Goal: Task Accomplishment & Management: Complete application form

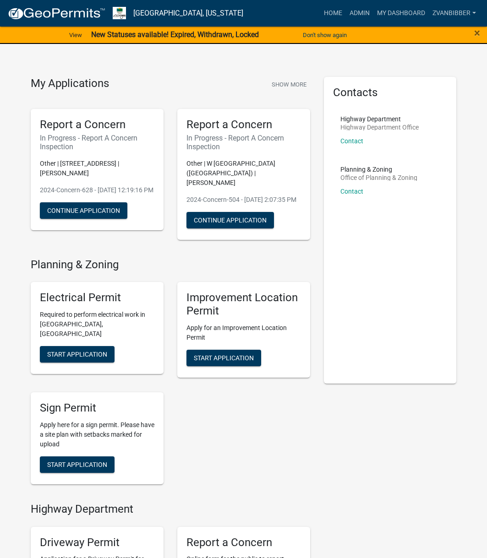
scroll to position [296, 0]
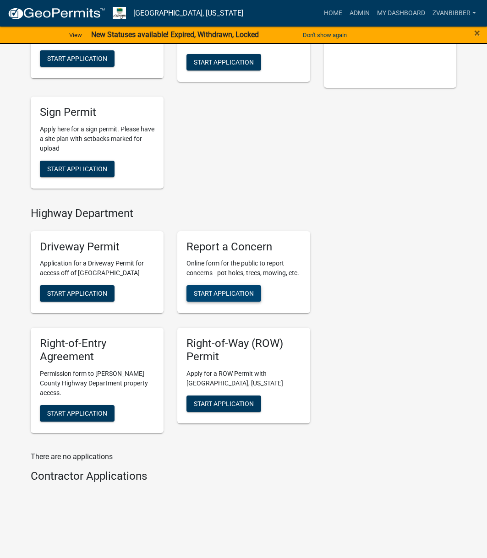
click at [225, 293] on span "Start Application" at bounding box center [224, 293] width 60 height 7
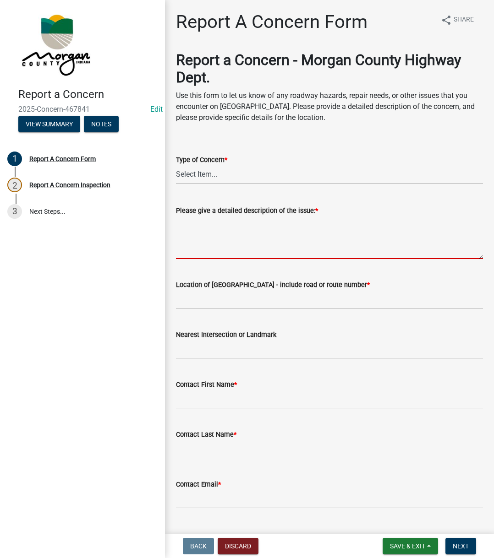
click at [216, 230] on textarea "Please give a detailed description of the issue: *" at bounding box center [329, 237] width 307 height 43
paste textarea "Reported a pothole at [STREET_ADDRESS][PERSON_NAME] The road is narrow there du…"
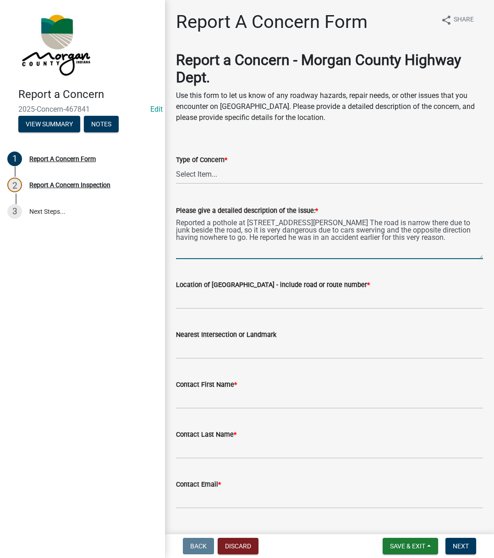
type textarea "Reported a pothole at [STREET_ADDRESS][PERSON_NAME] The road is narrow there du…"
click at [223, 178] on select "Select Item... Pot Hole Patching Ditch Tree Sign Mowing Culvert Other" at bounding box center [329, 174] width 307 height 19
click at [176, 165] on select "Select Item... Pot Hole Patching Ditch Tree Sign Mowing Culvert Other" at bounding box center [329, 174] width 307 height 19
select select "4e8cd194-75cf-41f7-bca6-0f810dd08e04"
click at [173, 298] on div "Location of [GEOGRAPHIC_DATA] - include road or route number *" at bounding box center [329, 288] width 321 height 43
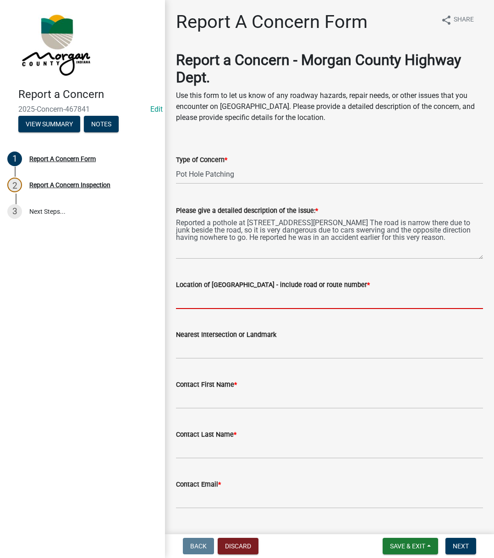
click at [181, 300] on input "Location of [GEOGRAPHIC_DATA] - include road or route number *" at bounding box center [329, 299] width 307 height 19
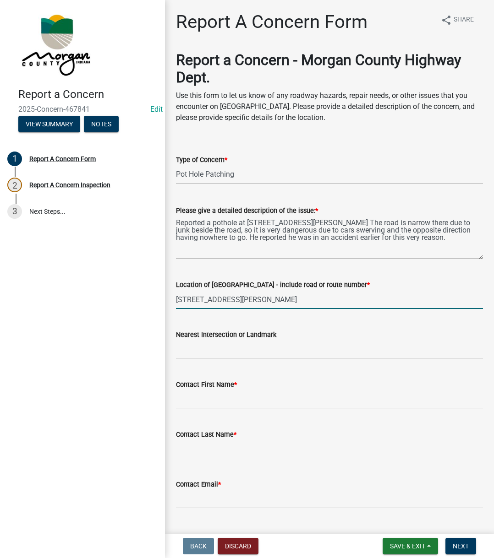
type input "[STREET_ADDRESS][PERSON_NAME]"
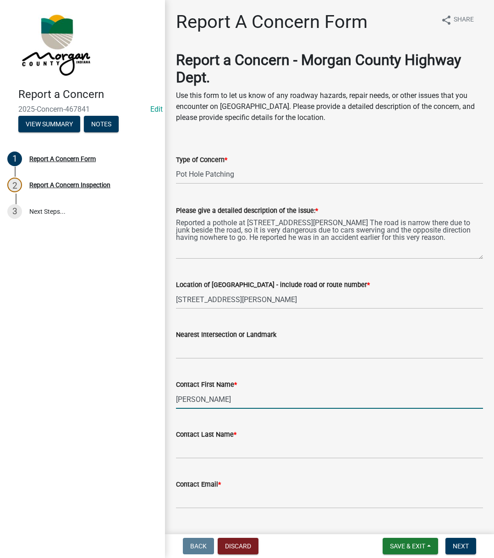
type input "[PERSON_NAME]"
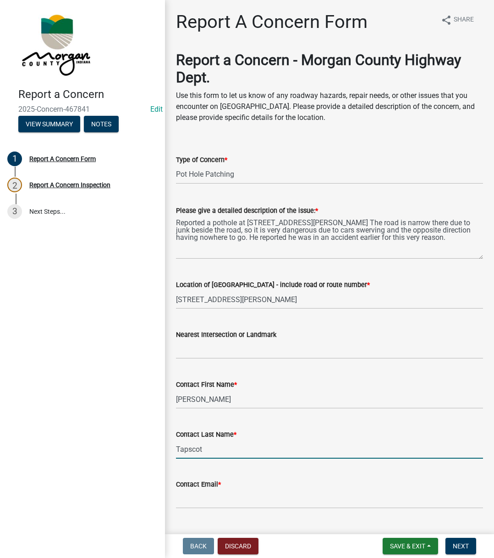
type input "Tapscot"
type input "[EMAIL_ADDRESS][DOMAIN_NAME]"
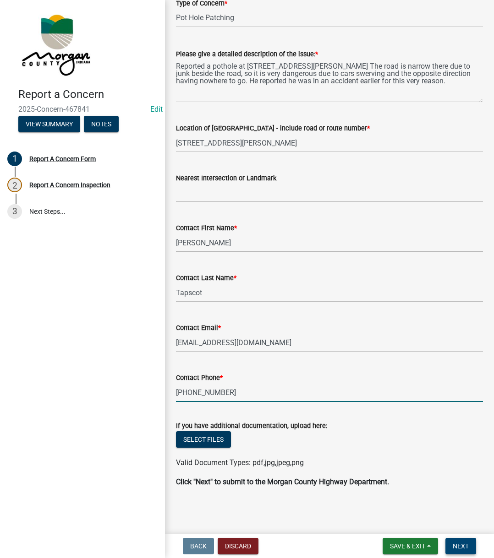
type input "[PHONE_NUMBER]"
click at [458, 540] on button "Next" at bounding box center [460, 546] width 31 height 16
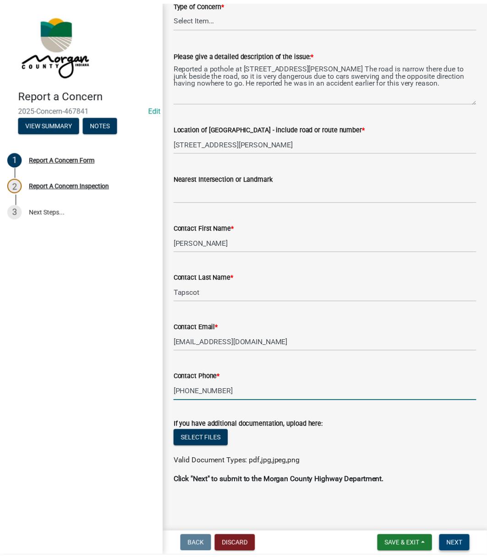
scroll to position [0, 0]
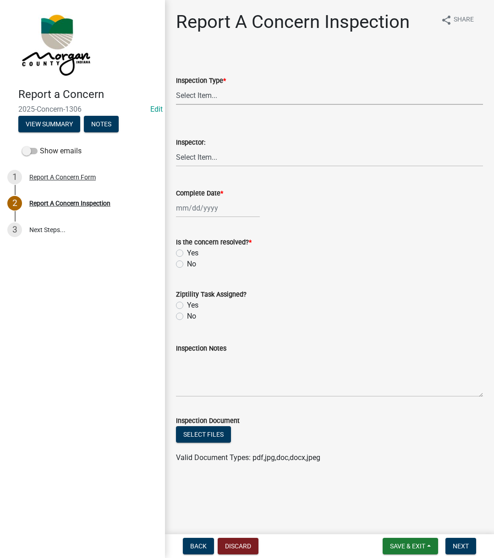
click at [290, 92] on select "Select Item... Pot Hole Patching Ditch Tree Sign Mowing Culvert Other" at bounding box center [329, 95] width 307 height 19
click at [176, 86] on select "Select Item... Pot Hole Patching Ditch Tree Sign Mowing Culvert Other" at bounding box center [329, 95] width 307 height 19
select select "4e8cd194-75cf-41f7-bca6-0f810dd08e04"
click at [192, 156] on select "Select Item... [PERSON_NAME] [PERSON_NAME] [PERSON_NAME] [PERSON_NAME] [PERSON_…" at bounding box center [329, 157] width 307 height 19
click at [176, 148] on select "Select Item... [PERSON_NAME] [PERSON_NAME] [PERSON_NAME] [PERSON_NAME] [PERSON_…" at bounding box center [329, 157] width 307 height 19
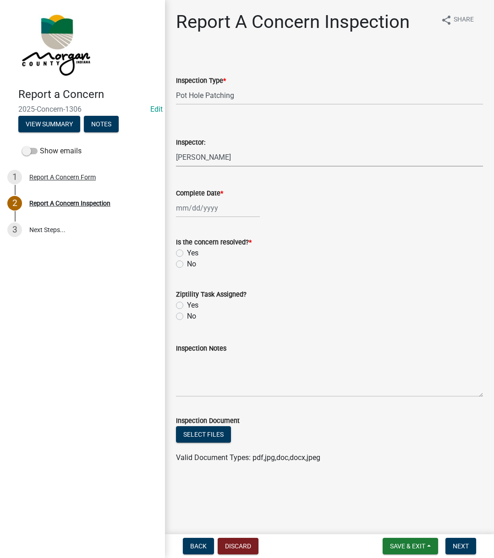
select select "742eb044-fc58-4034-b35e-1550e746fcda"
click at [213, 208] on div at bounding box center [218, 208] width 84 height 19
select select "8"
select select "2025"
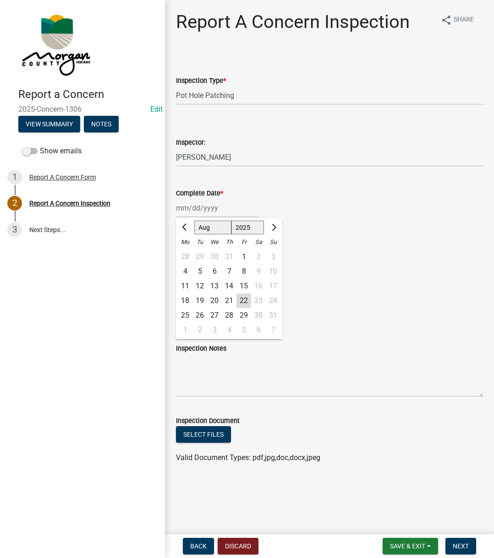
click at [244, 301] on div "22" at bounding box center [243, 301] width 15 height 15
type input "[DATE]"
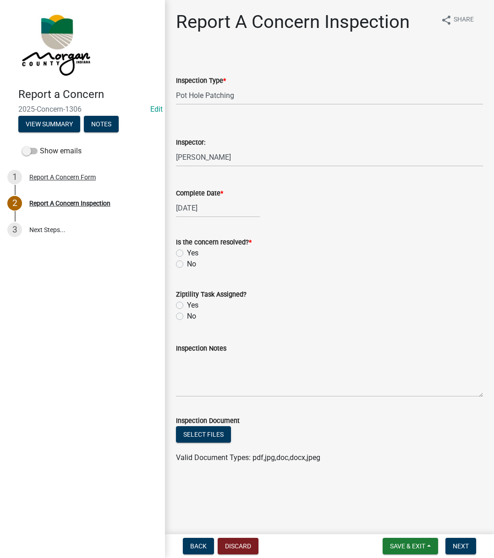
click at [187, 256] on label "Yes" at bounding box center [192, 253] width 11 height 11
click at [187, 254] on input "Yes" at bounding box center [190, 251] width 6 height 6
radio input "true"
click at [178, 301] on div "Yes" at bounding box center [329, 305] width 307 height 11
click at [187, 306] on label "Yes" at bounding box center [192, 305] width 11 height 11
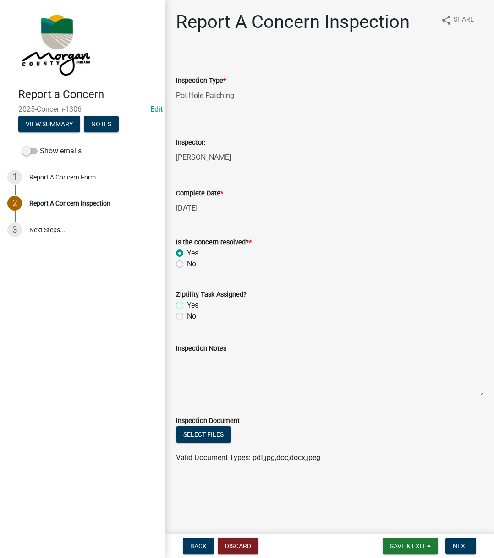
click at [187, 306] on input "Yes" at bounding box center [190, 303] width 6 height 6
radio input "true"
click at [235, 368] on textarea "Inspection Notes" at bounding box center [329, 375] width 307 height 43
type textarea "Sent to D2"
click at [459, 547] on span "Next" at bounding box center [461, 546] width 16 height 7
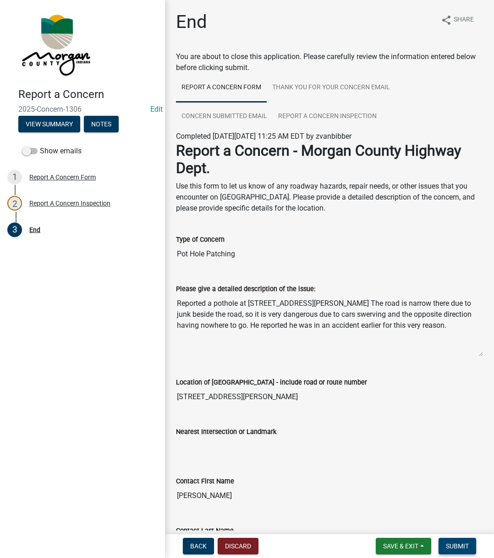
click at [459, 547] on span "Submit" at bounding box center [457, 546] width 23 height 7
